Goal: Information Seeking & Learning: Find specific fact

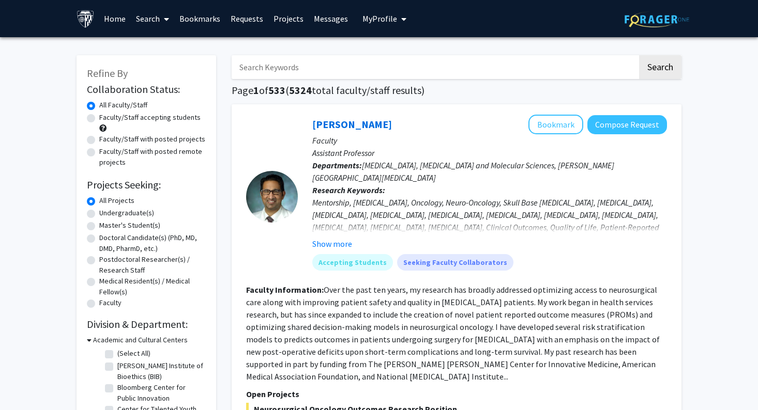
click at [368, 73] on input "Search Keywords" at bounding box center [434, 67] width 406 height 24
type input "pathology"
click at [639, 55] on button "Search" at bounding box center [660, 67] width 42 height 24
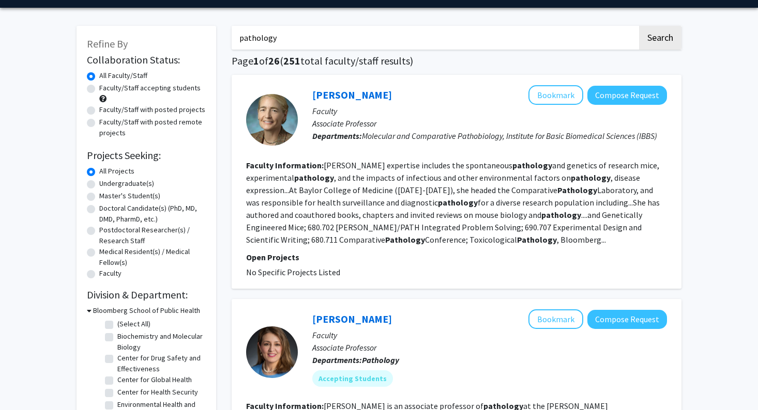
scroll to position [30, 0]
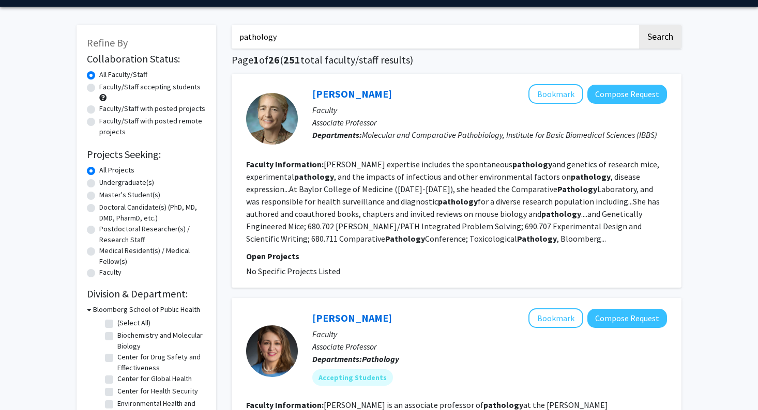
click at [438, 136] on span "Molecular and Comparative Pathobiology, Institute for Basic Biomedical Sciences…" at bounding box center [509, 135] width 295 height 10
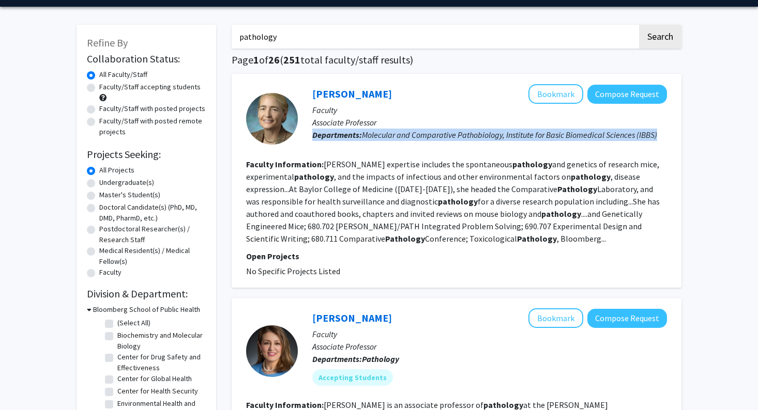
click at [438, 136] on span "Molecular and Comparative Pathobiology, Institute for Basic Biomedical Sciences…" at bounding box center [509, 135] width 295 height 10
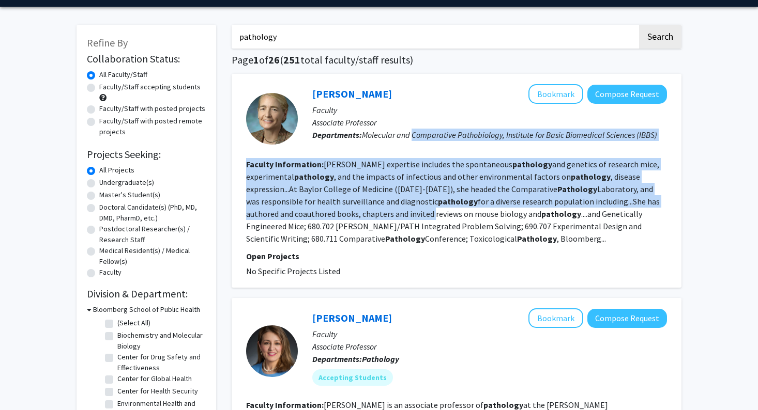
drag, startPoint x: 438, startPoint y: 136, endPoint x: 427, endPoint y: 219, distance: 83.4
click at [427, 218] on fg-search-faculty "[PERSON_NAME] Bookmark Compose Request Faculty Associate Professor Departments:…" at bounding box center [456, 180] width 421 height 193
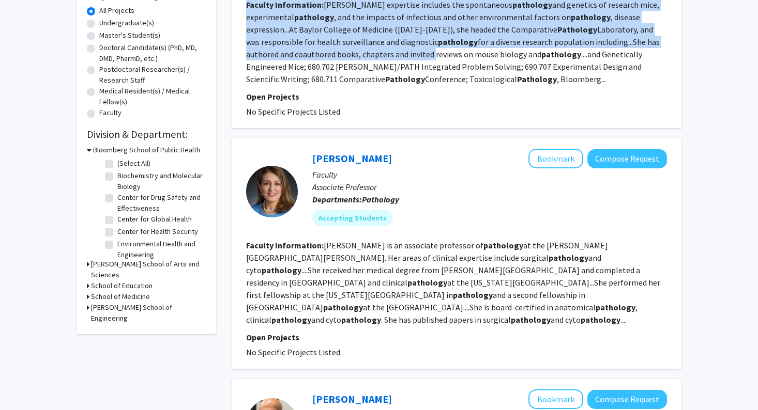
scroll to position [194, 0]
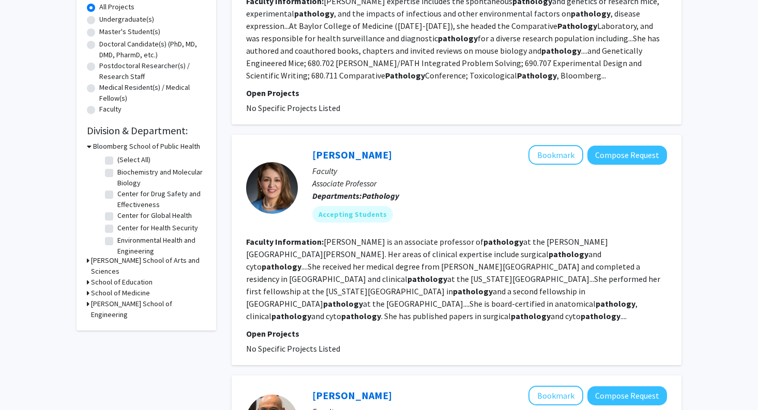
click at [435, 241] on fg-read-more "[PERSON_NAME] is an associate professor of pathology at the [PERSON_NAME][GEOGR…" at bounding box center [453, 279] width 414 height 85
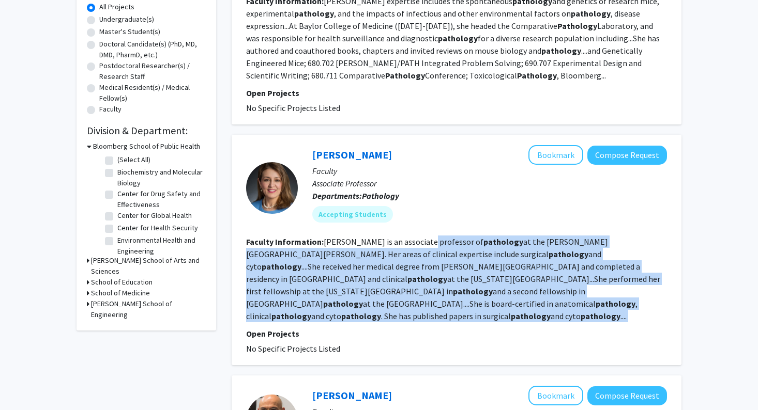
drag, startPoint x: 435, startPoint y: 241, endPoint x: 433, endPoint y: 313, distance: 72.4
click at [433, 313] on section "Faculty Information: [PERSON_NAME] is an associate professor of pathology at th…" at bounding box center [456, 279] width 421 height 87
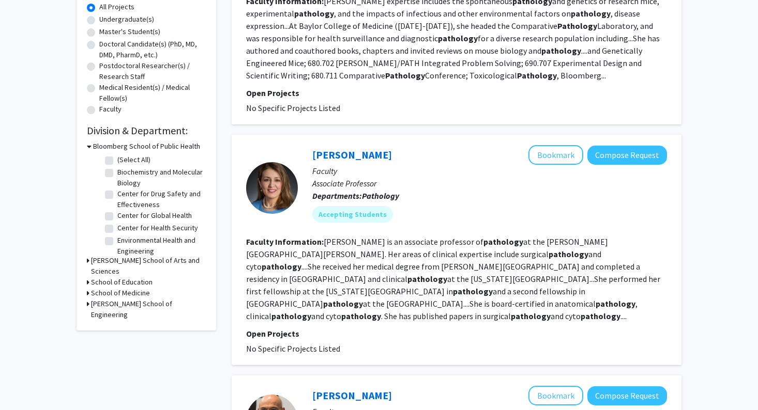
click at [433, 313] on section "Faculty Information: [PERSON_NAME] is an associate professor of pathology at th…" at bounding box center [456, 279] width 421 height 87
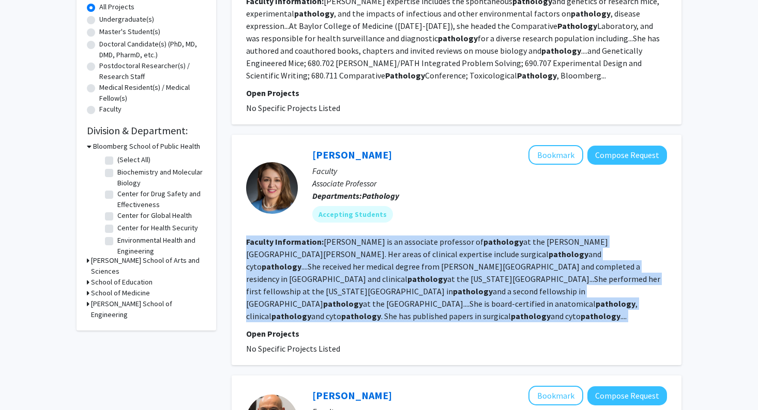
click at [433, 313] on section "Faculty Information: [PERSON_NAME] is an associate professor of pathology at th…" at bounding box center [456, 279] width 421 height 87
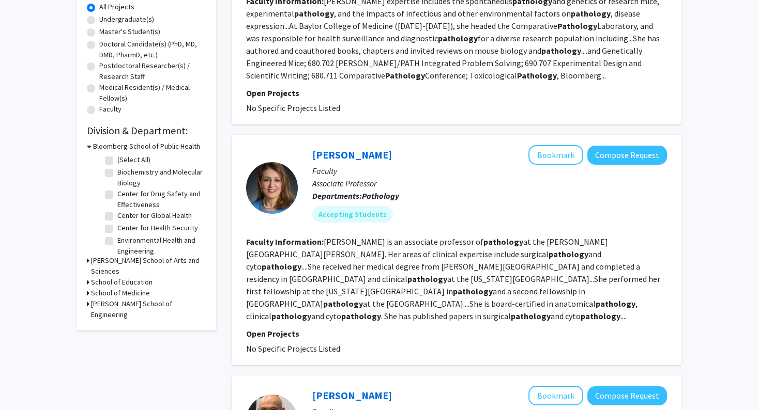
click at [595, 300] on b "pathology" at bounding box center [615, 304] width 40 height 10
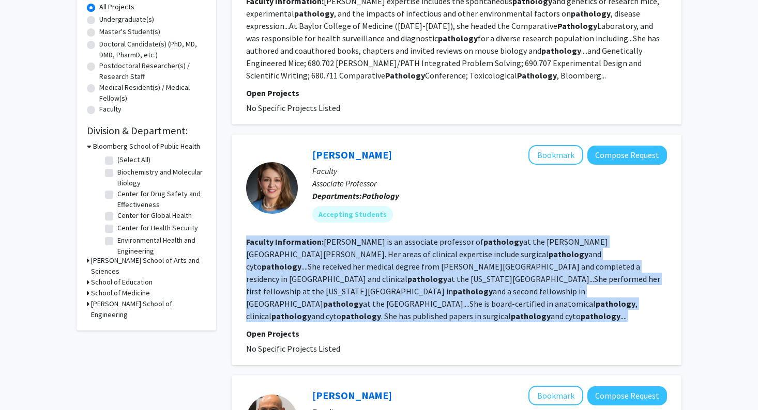
click at [595, 300] on b "pathology" at bounding box center [615, 304] width 40 height 10
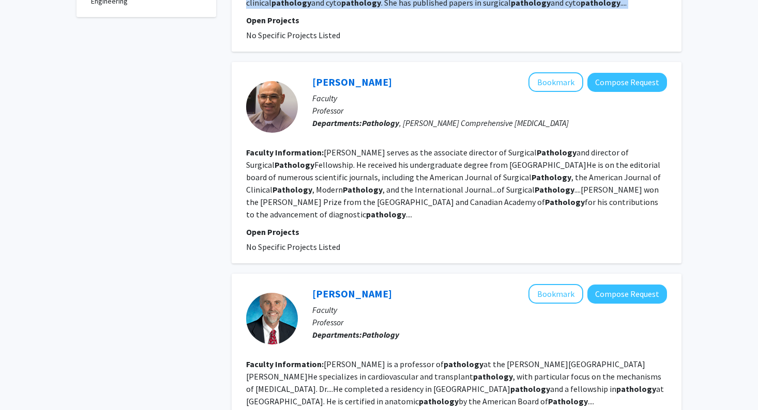
scroll to position [972, 0]
